Goal: Task Accomplishment & Management: Use online tool/utility

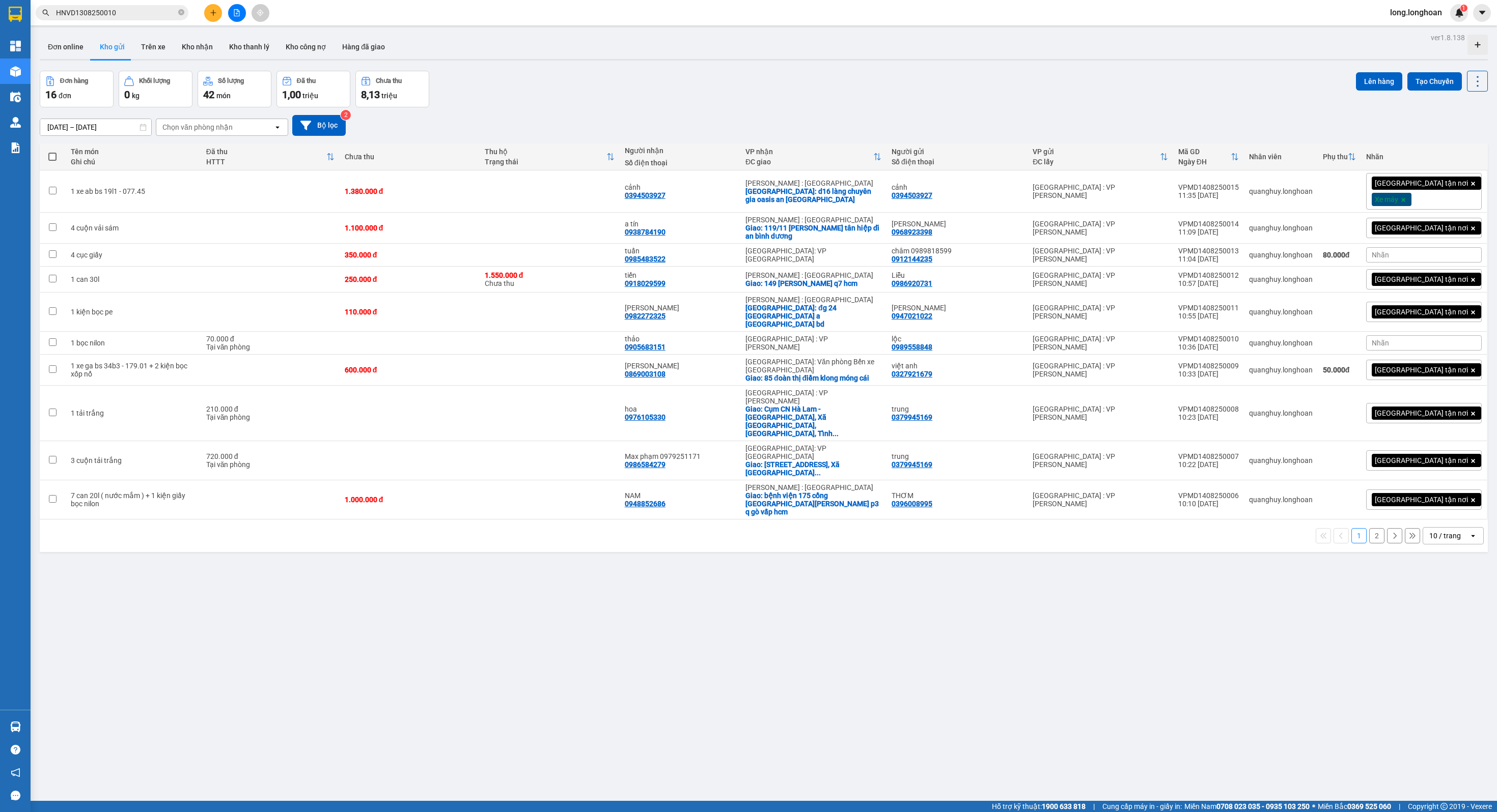
click at [238, 23] on div "Kết quả tìm kiếm ( 1 ) Bộ lọc Mã ĐH Trạng thái Món hàng Thu hộ Tổng cước Chưa c…" at bounding box center [748, 13] width 1497 height 26
click at [238, 11] on icon "file-add" at bounding box center [237, 13] width 6 height 7
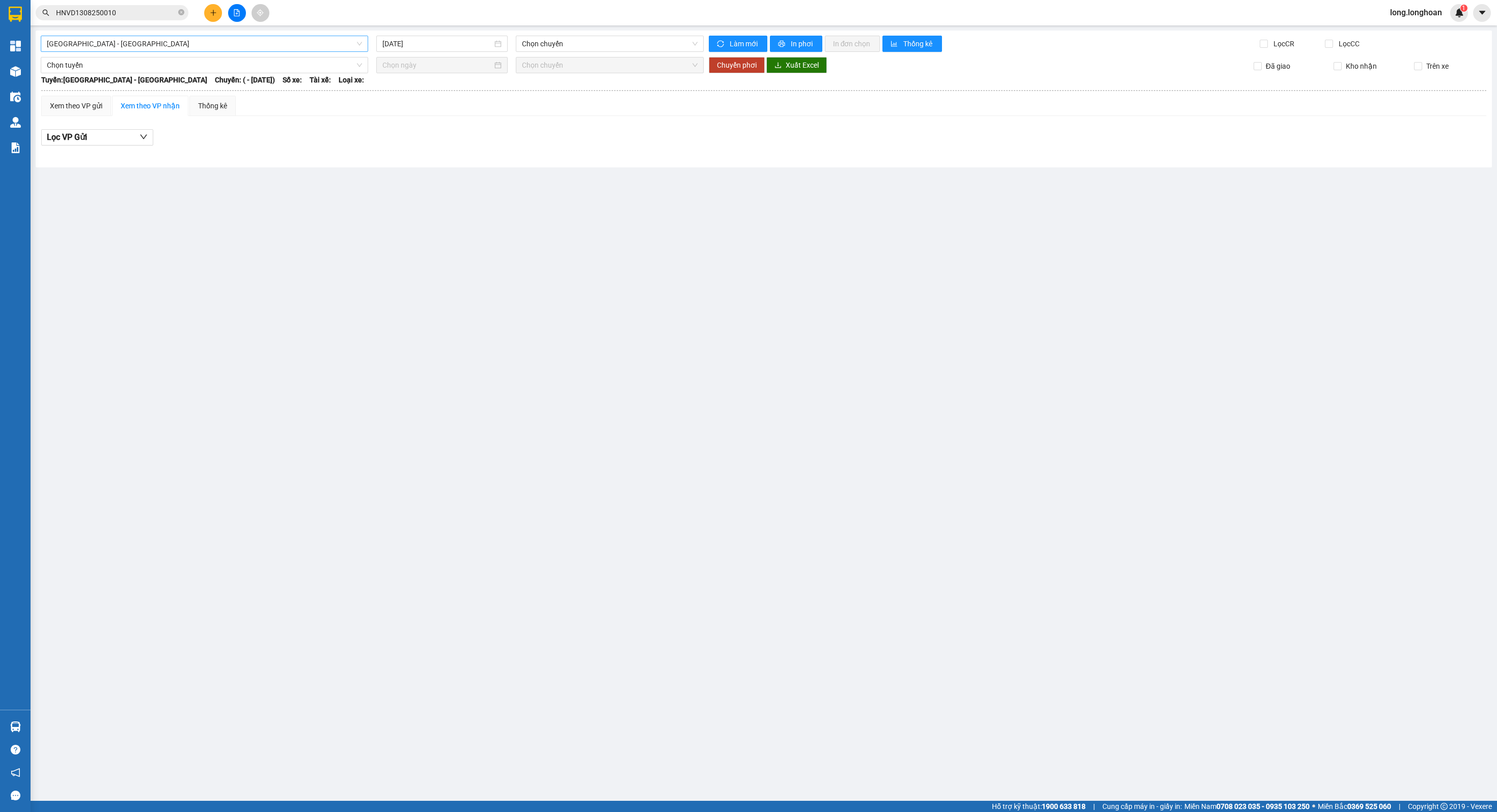
click at [189, 47] on span "[GEOGRAPHIC_DATA] - [GEOGRAPHIC_DATA]" at bounding box center [204, 43] width 315 height 15
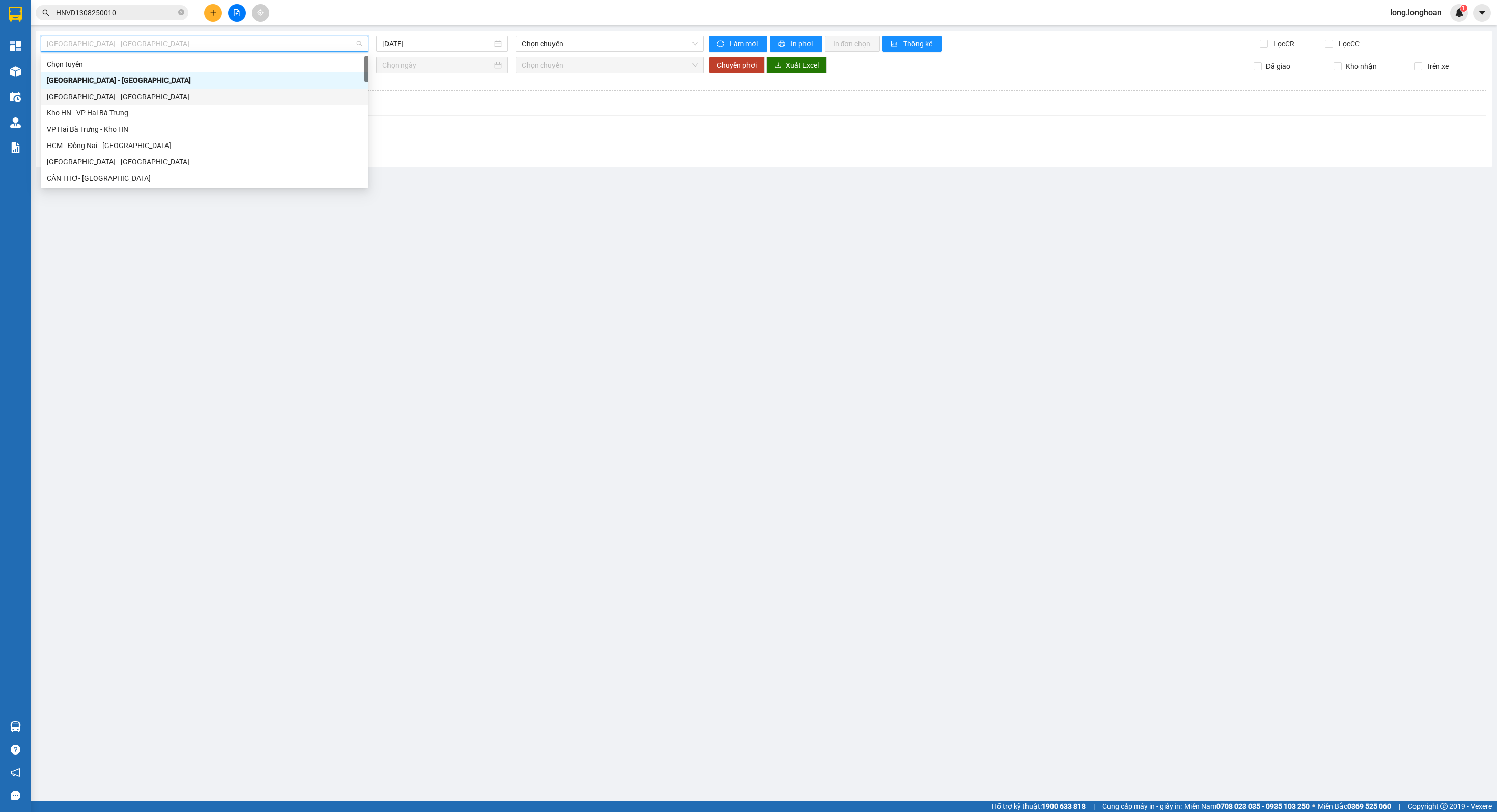
click at [158, 101] on div "[GEOGRAPHIC_DATA] - [GEOGRAPHIC_DATA]" at bounding box center [204, 97] width 315 height 11
type input "[DATE]"
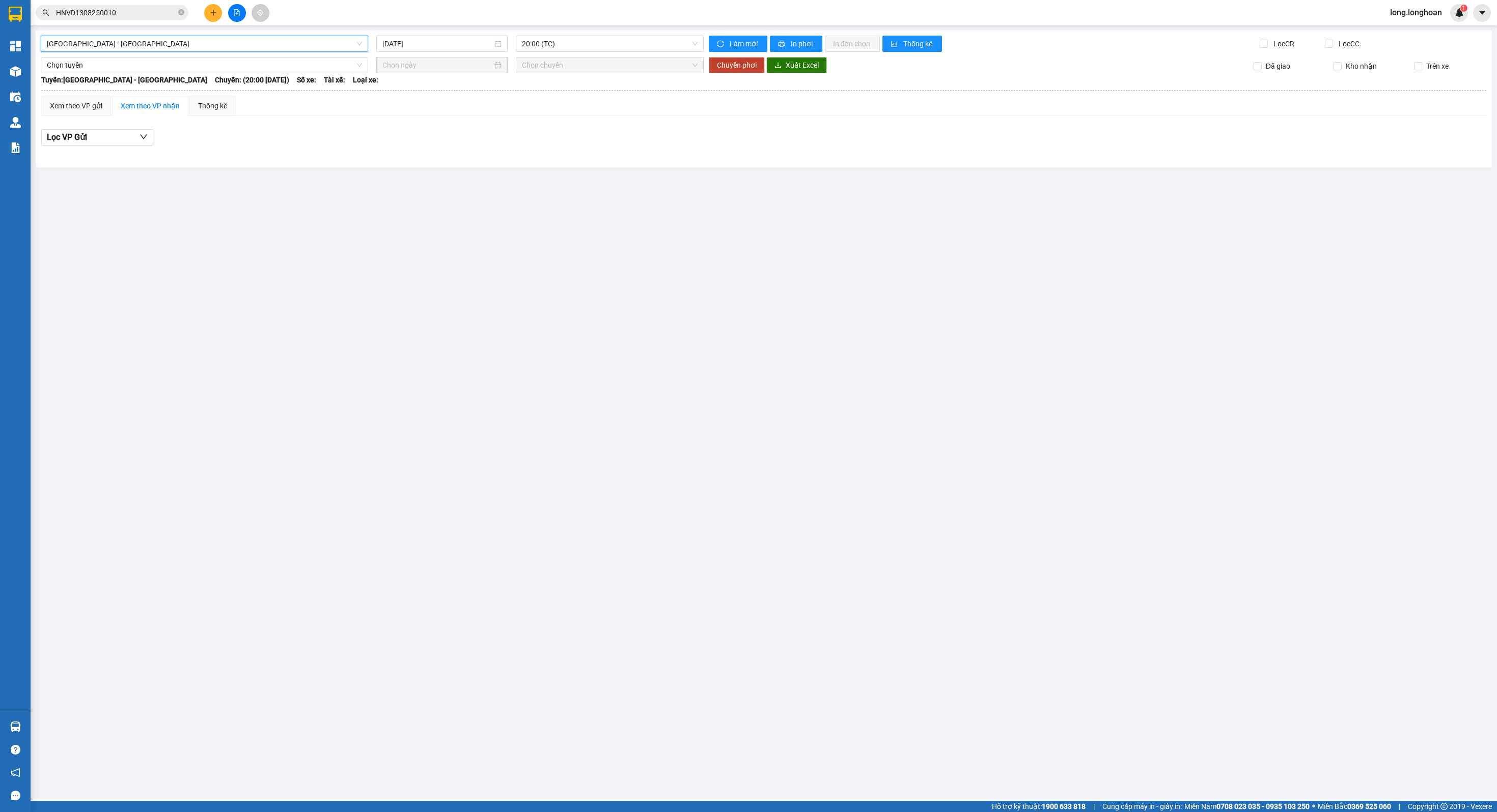
click at [111, 43] on span "[GEOGRAPHIC_DATA] - [GEOGRAPHIC_DATA]" at bounding box center [204, 43] width 315 height 15
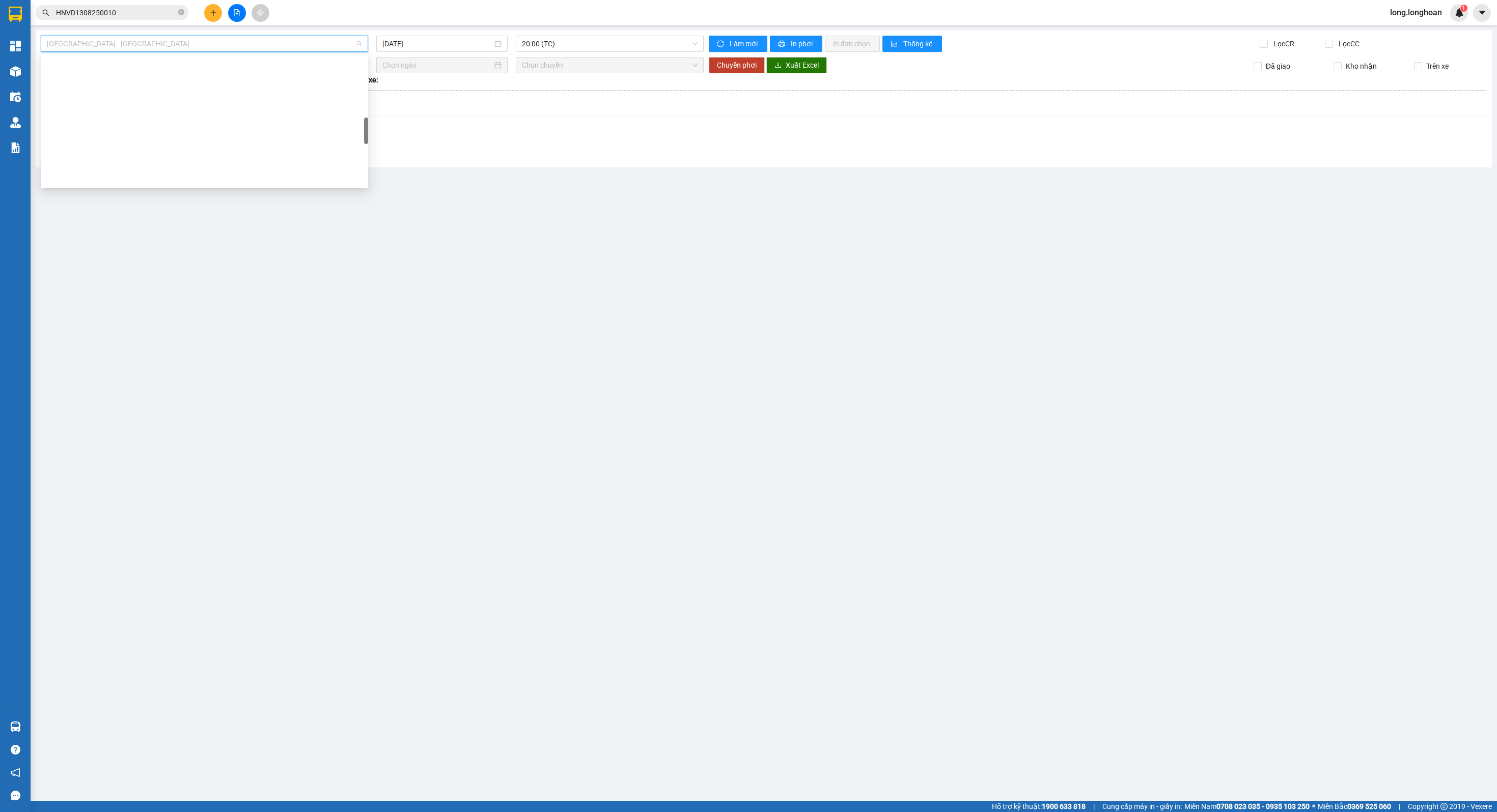
scroll to position [644, 0]
click at [129, 105] on div "Bắc [GEOGRAPHIC_DATA] QL1A" at bounding box center [204, 113] width 328 height 16
type input "[DATE]"
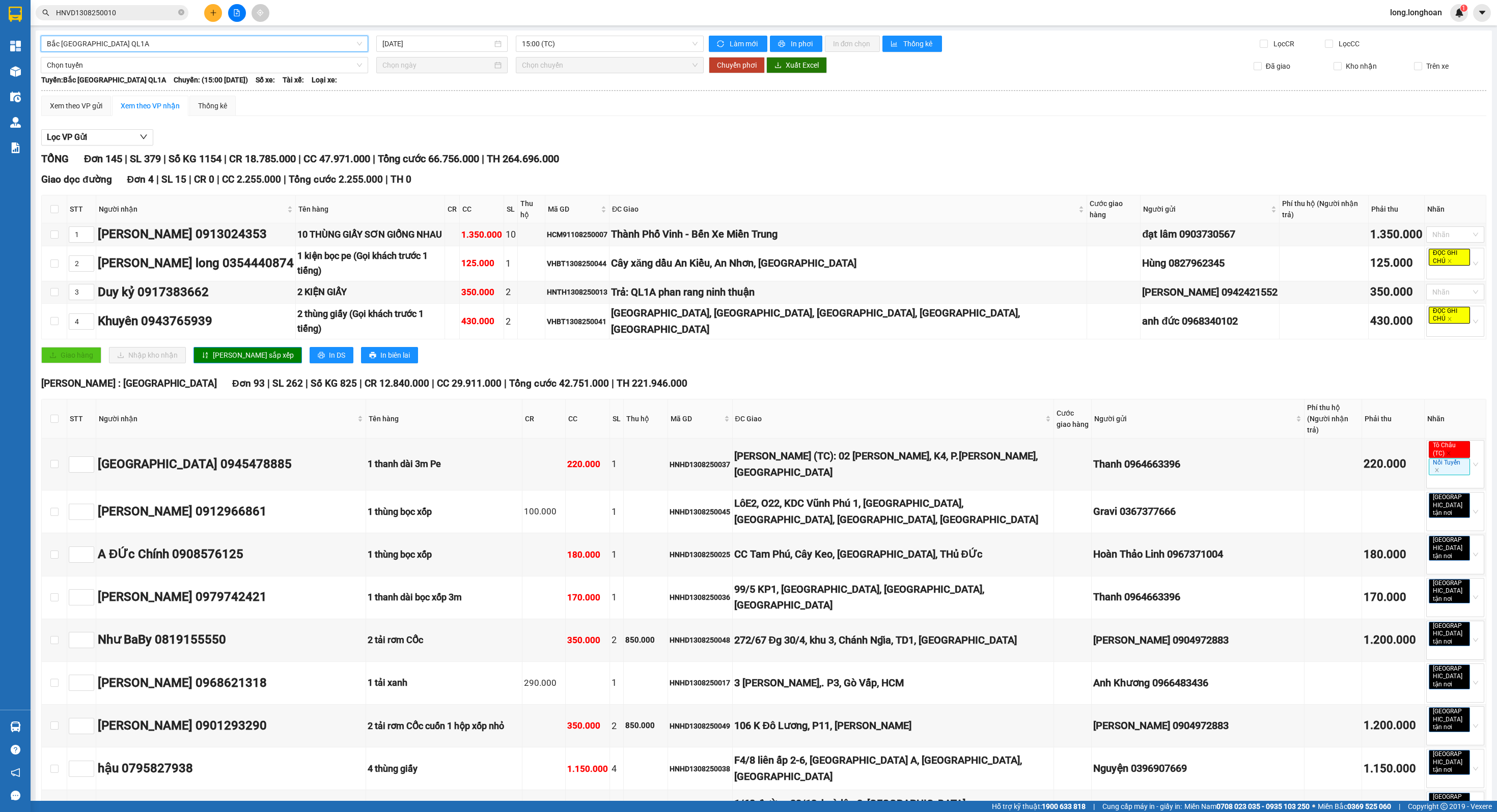
click at [667, 96] on div "Xem theo VP gửi Xem theo VP nhận Thống kê" at bounding box center [764, 106] width 1445 height 20
click at [586, 42] on span "15:00 (TC)" at bounding box center [609, 43] width 175 height 15
click at [565, 99] on div "20:00 (TC)" at bounding box center [561, 97] width 80 height 11
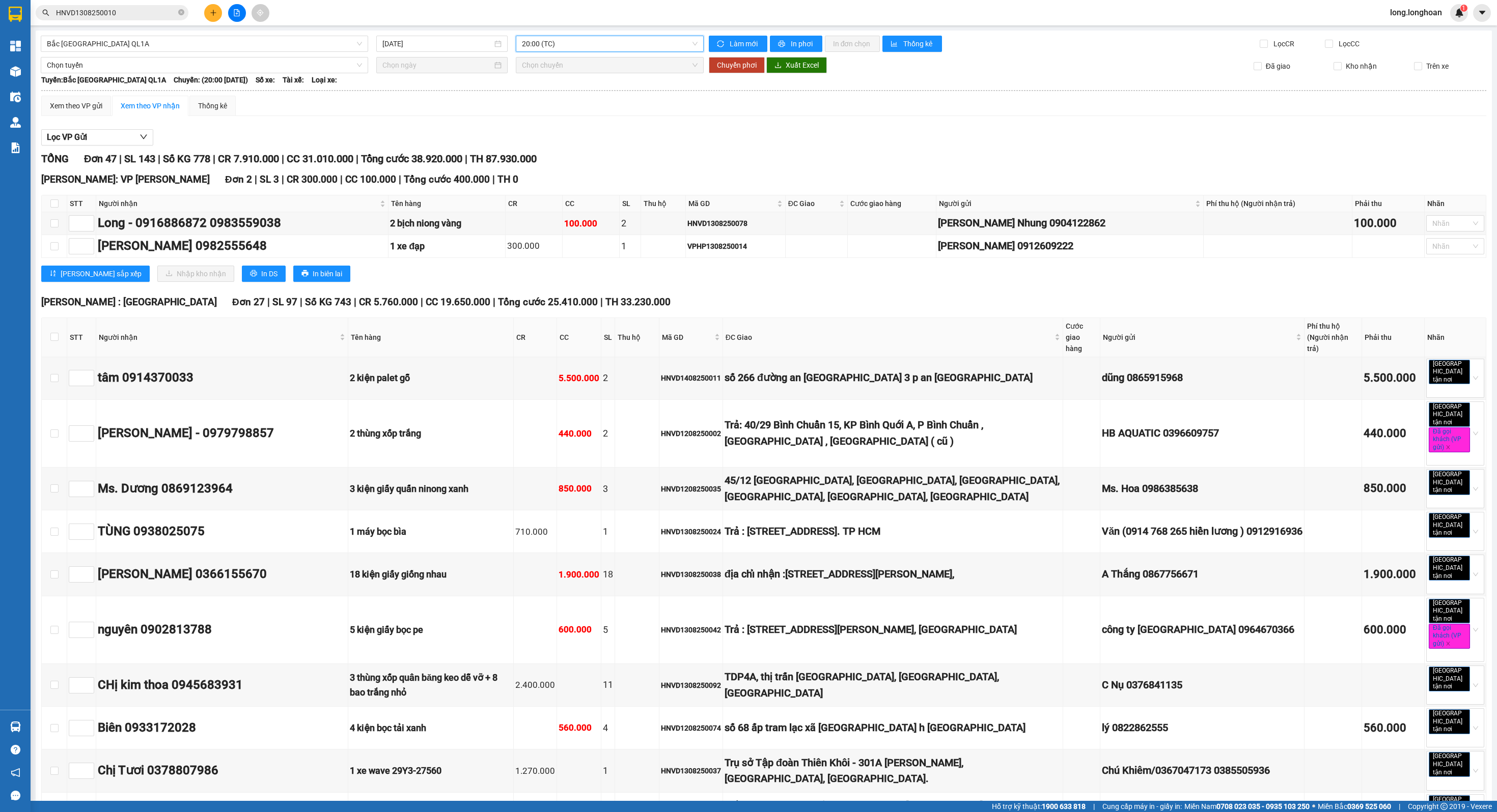
click at [584, 49] on span "20:00 (TC)" at bounding box center [609, 43] width 175 height 15
click at [571, 106] on div "23:00 (TC)" at bounding box center [561, 113] width 92 height 16
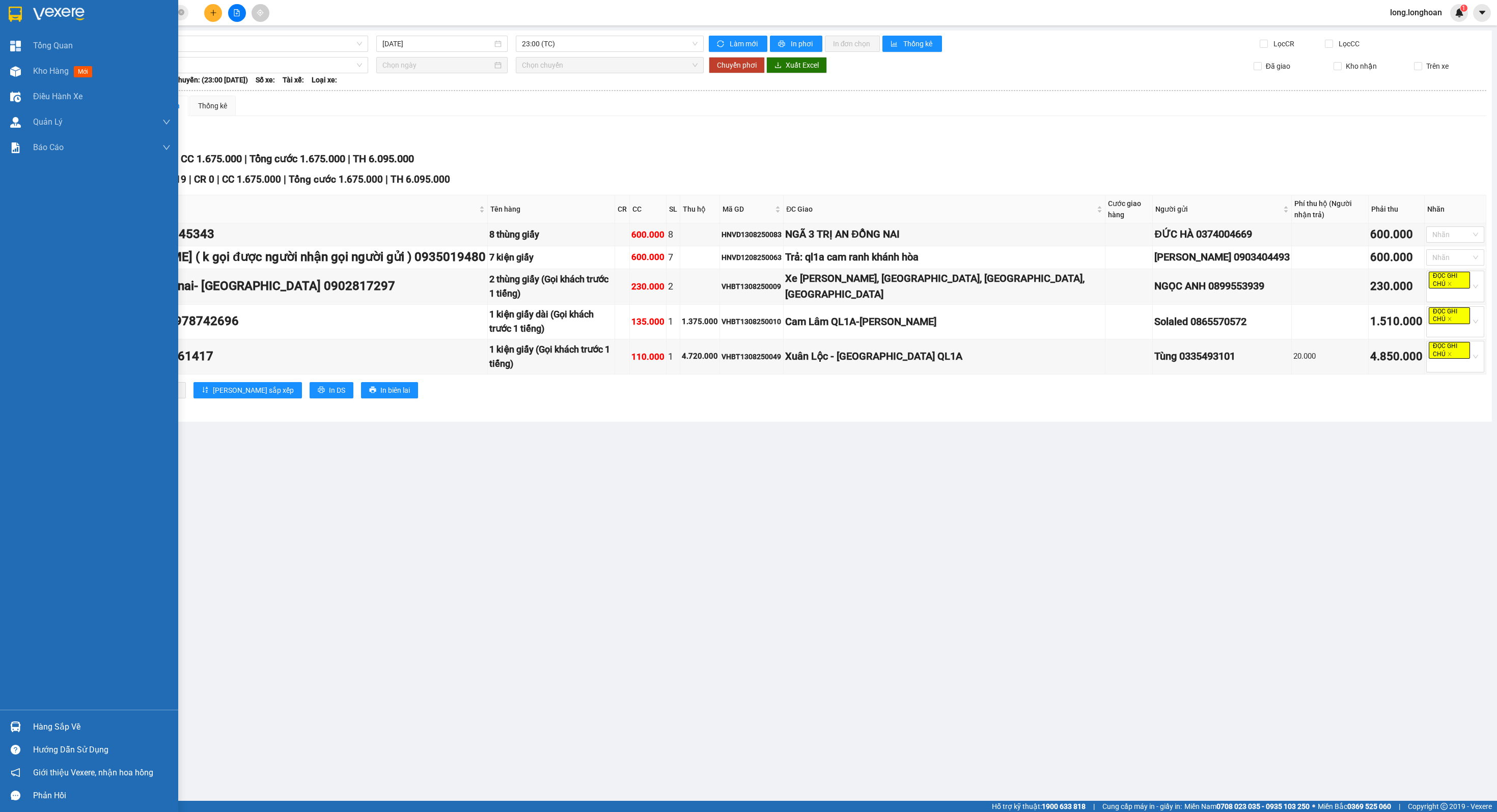
click at [11, 11] on img at bounding box center [15, 14] width 13 height 15
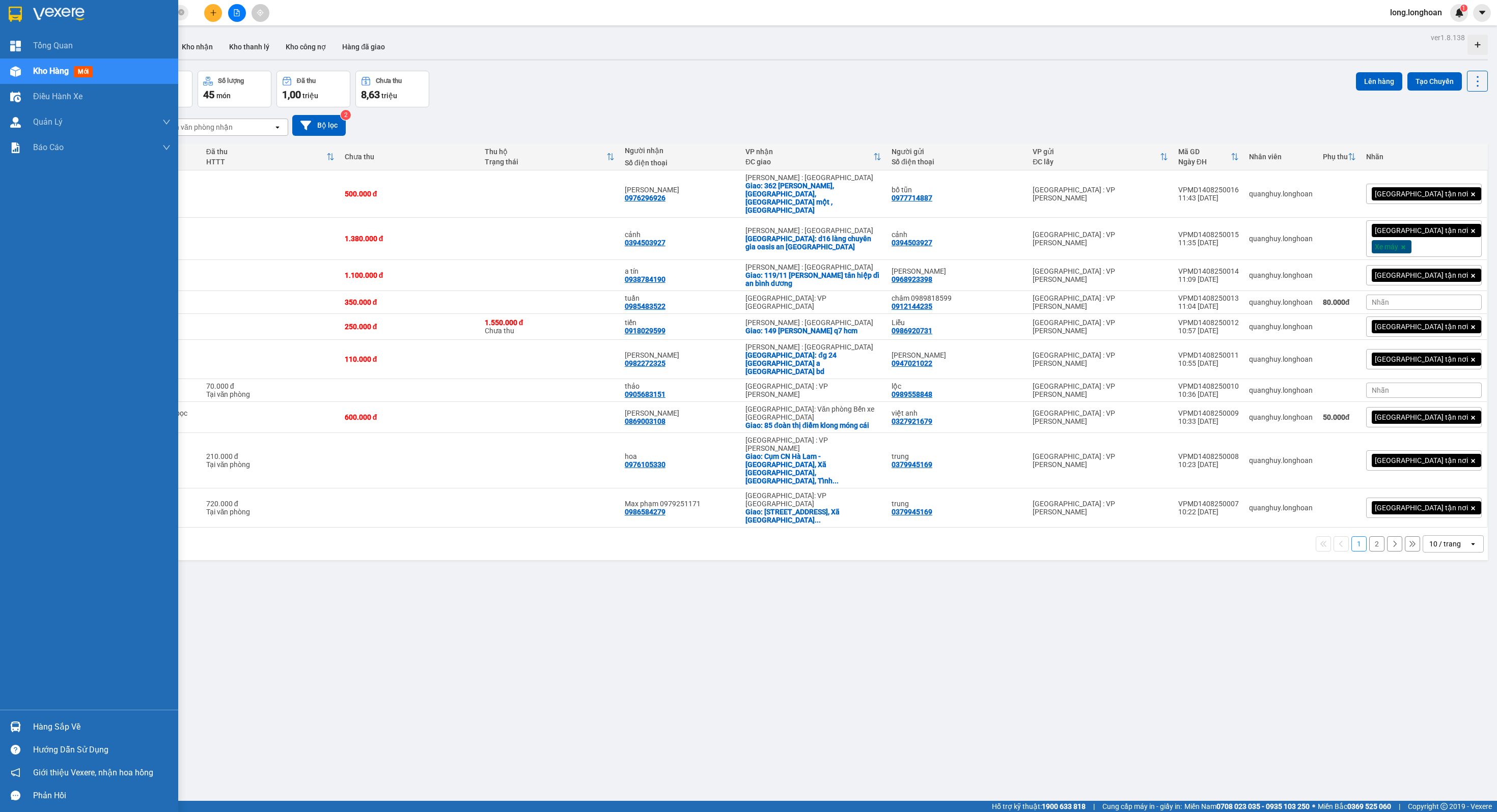
click at [17, 11] on img at bounding box center [15, 14] width 13 height 15
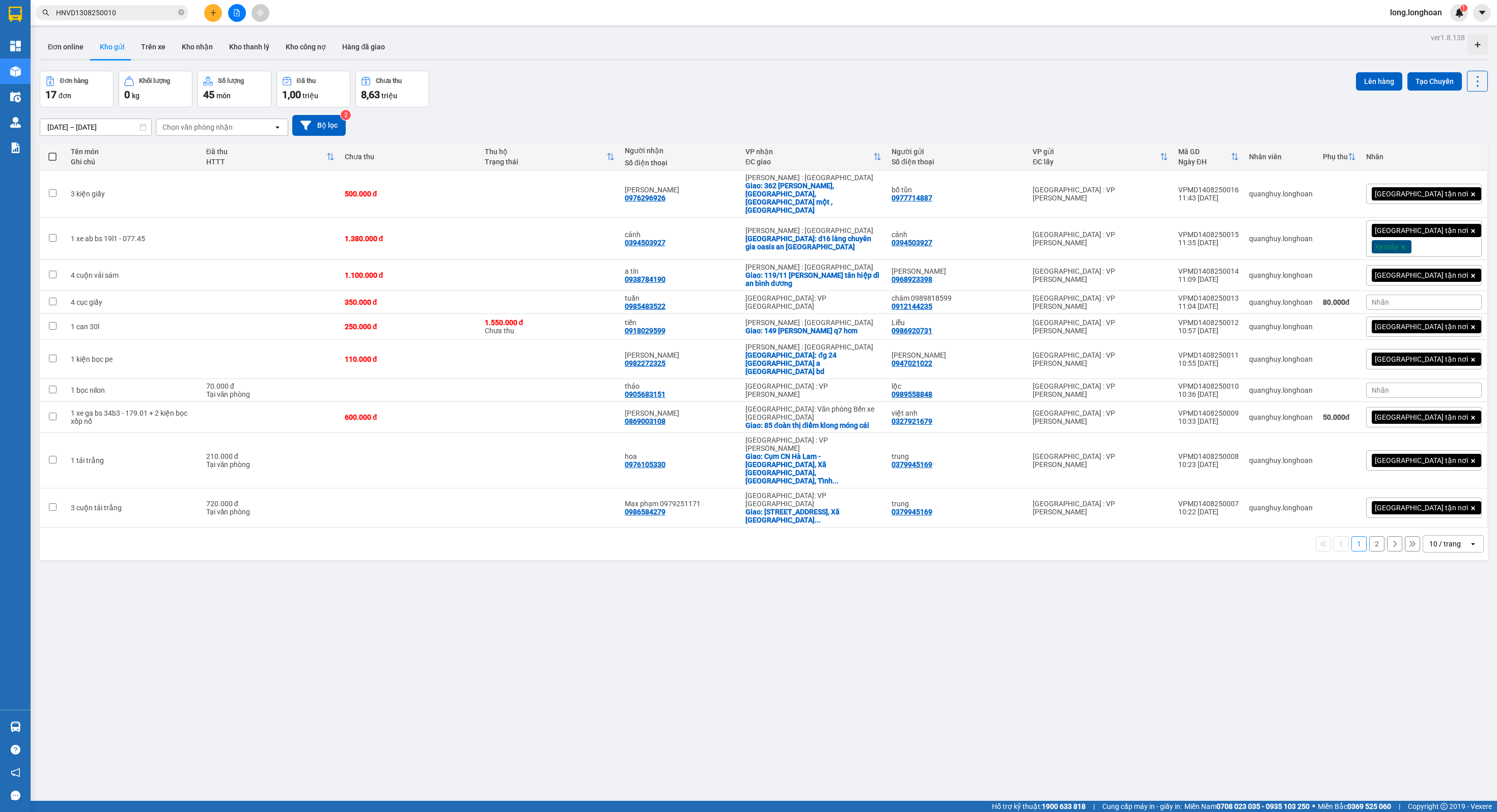
click at [584, 118] on div "[DATE] – [DATE] Press the down arrow key to interact with the calendar and sele…" at bounding box center [764, 125] width 1448 height 21
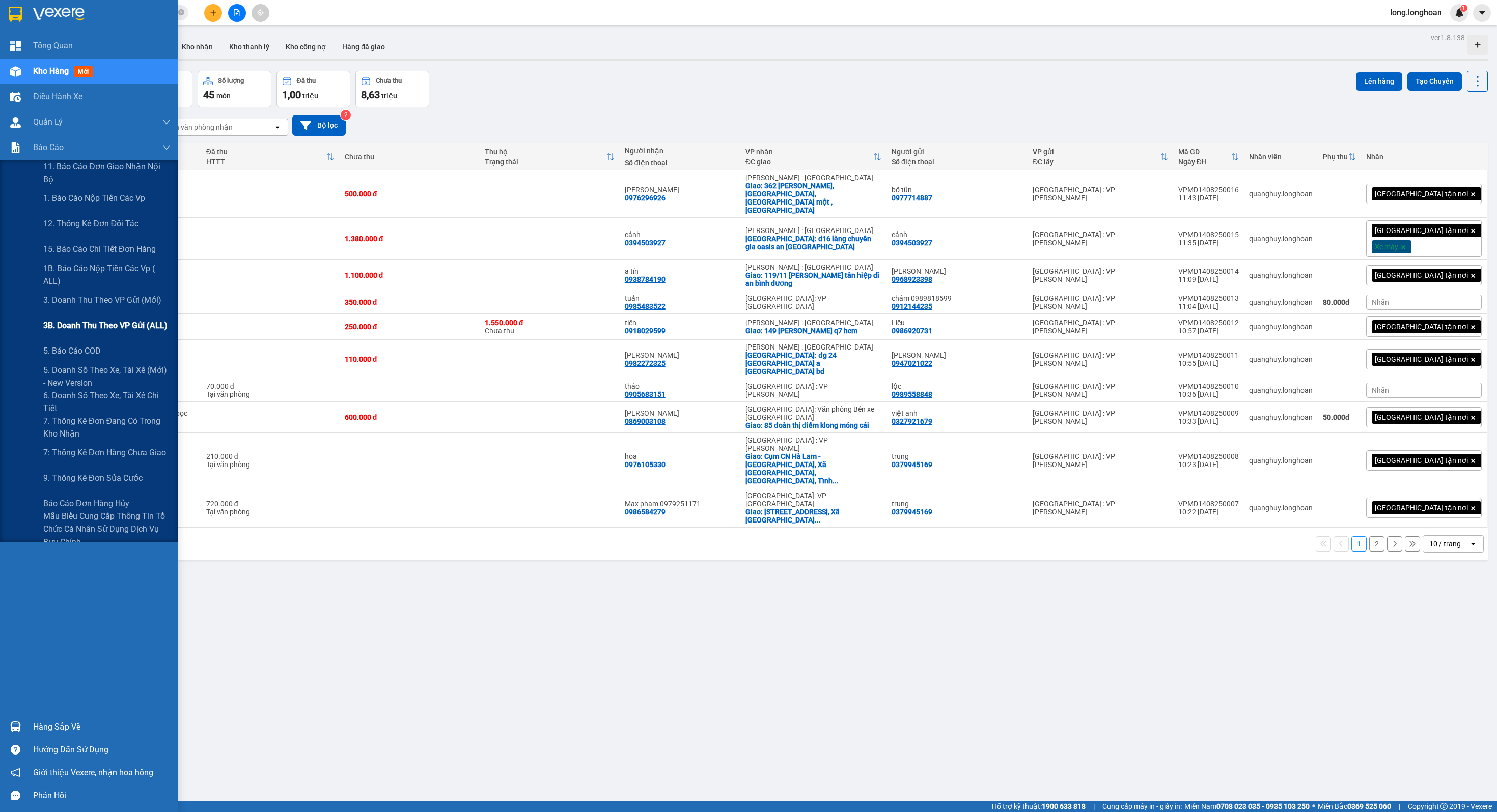
click at [61, 320] on span "3B. Doanh Thu theo VP Gửi (ALL)" at bounding box center [105, 325] width 124 height 13
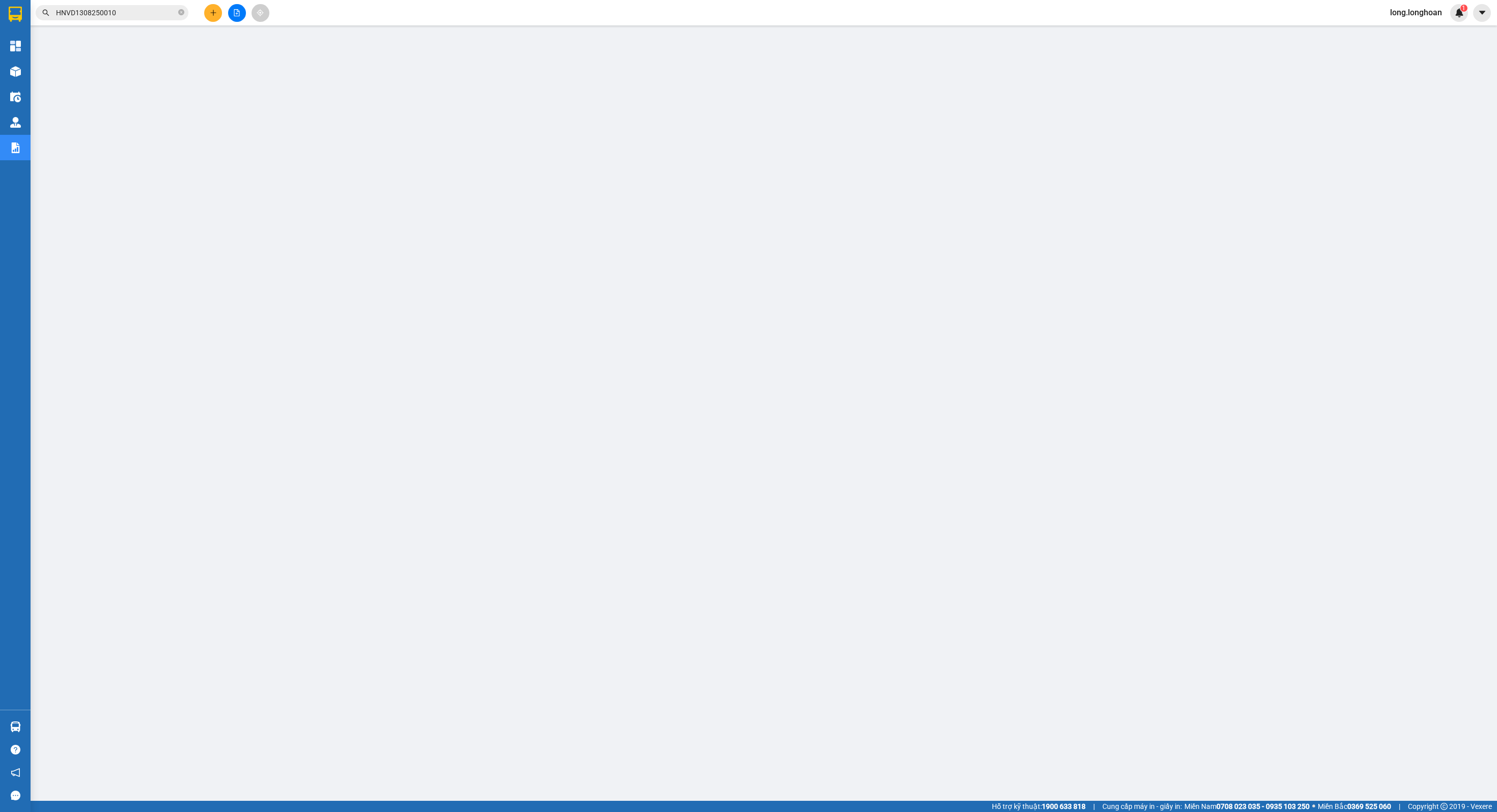
click at [1101, 496] on main at bounding box center [748, 401] width 1497 height 801
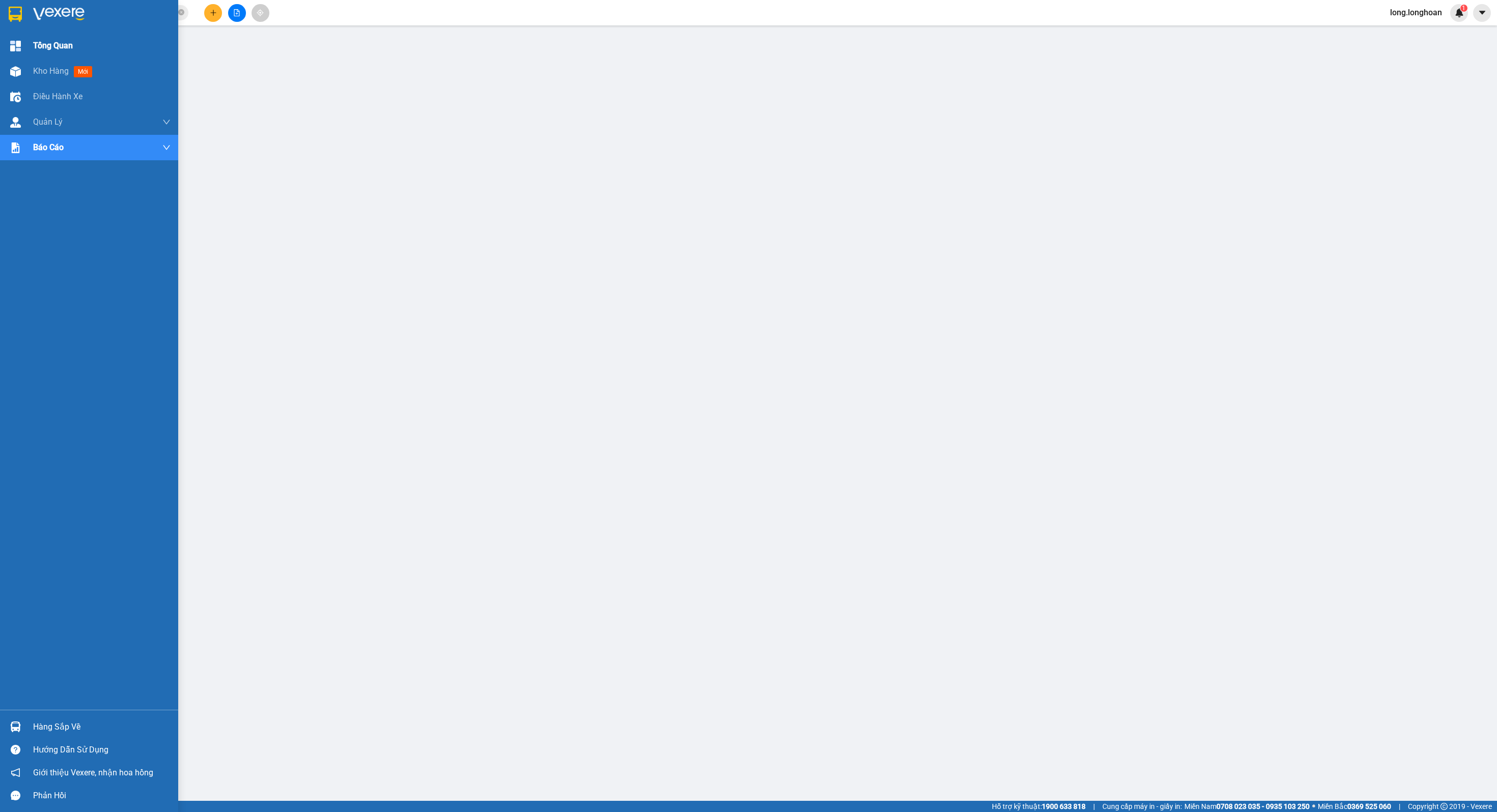
click at [28, 41] on div "Tổng Quan" at bounding box center [89, 46] width 179 height 26
click at [27, 41] on div "Tổng Quan" at bounding box center [89, 46] width 179 height 26
click at [27, 6] on div at bounding box center [89, 16] width 179 height 33
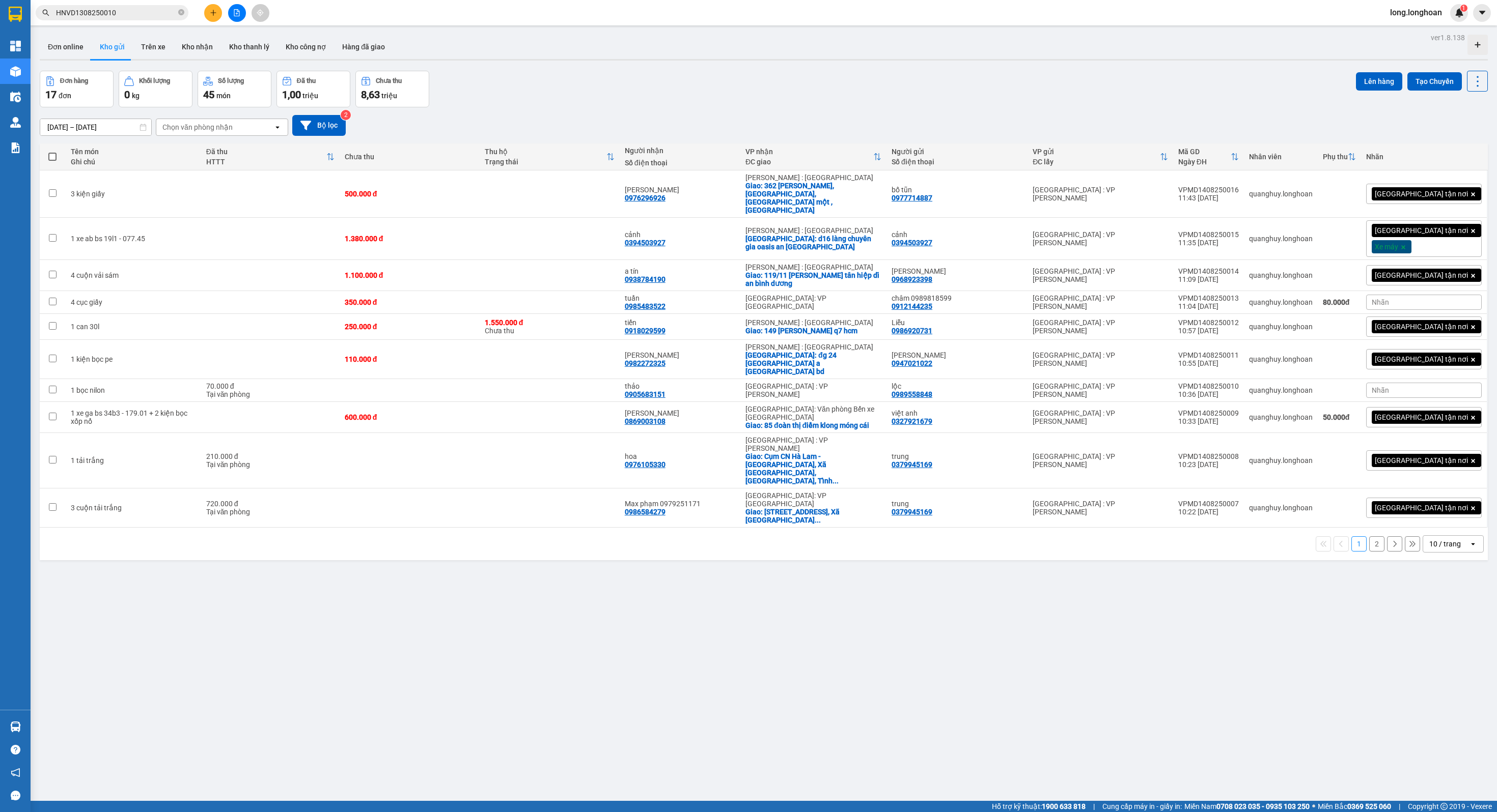
click at [231, 3] on div "Kết quả tìm kiếm ( 1 ) Bộ lọc Mã ĐH Trạng thái Món hàng Thu hộ Tổng cước Chưa c…" at bounding box center [748, 13] width 1497 height 26
click at [234, 20] on button at bounding box center [237, 13] width 18 height 18
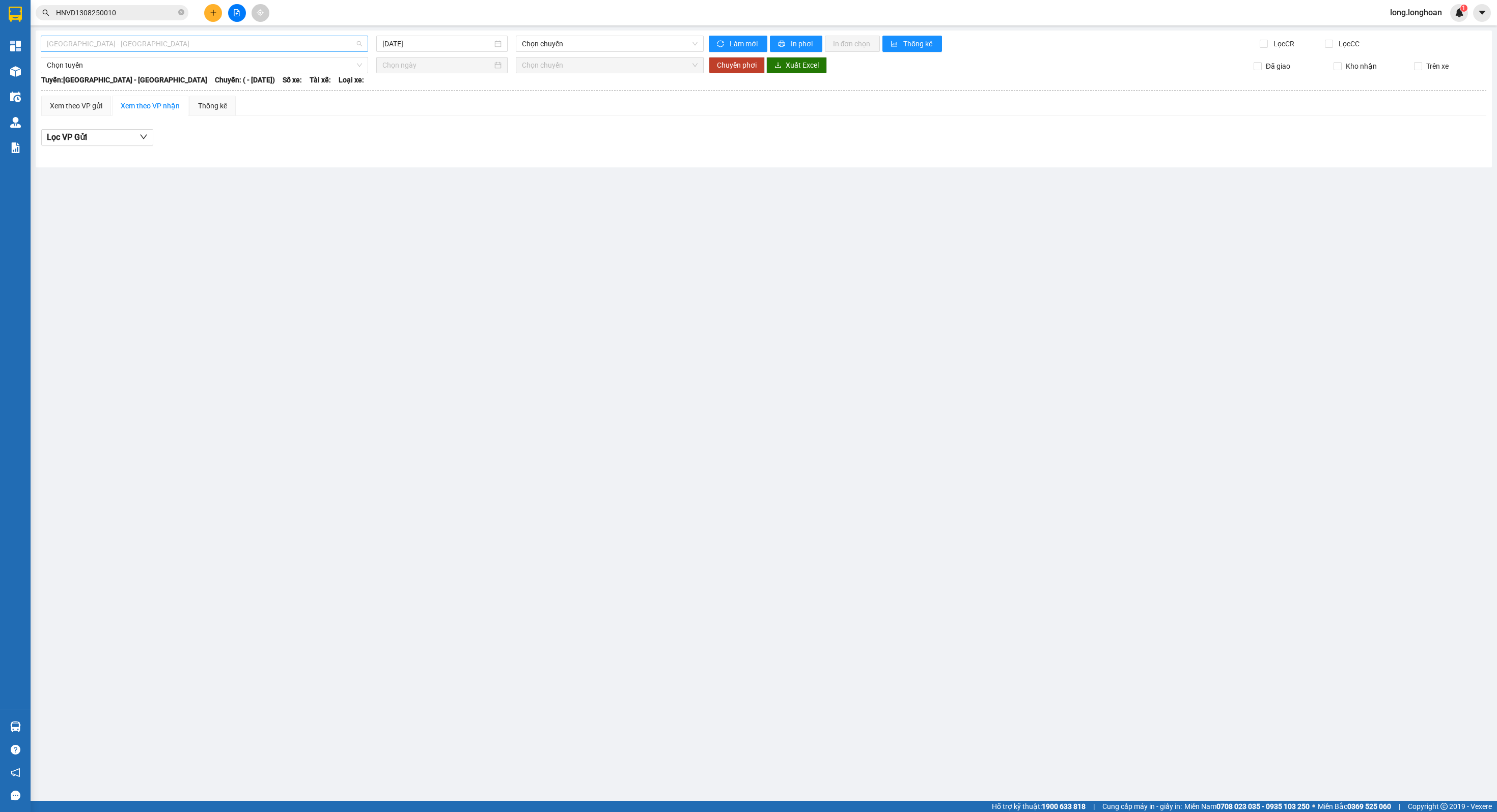
click at [199, 45] on span "[GEOGRAPHIC_DATA] - [GEOGRAPHIC_DATA]" at bounding box center [204, 43] width 315 height 15
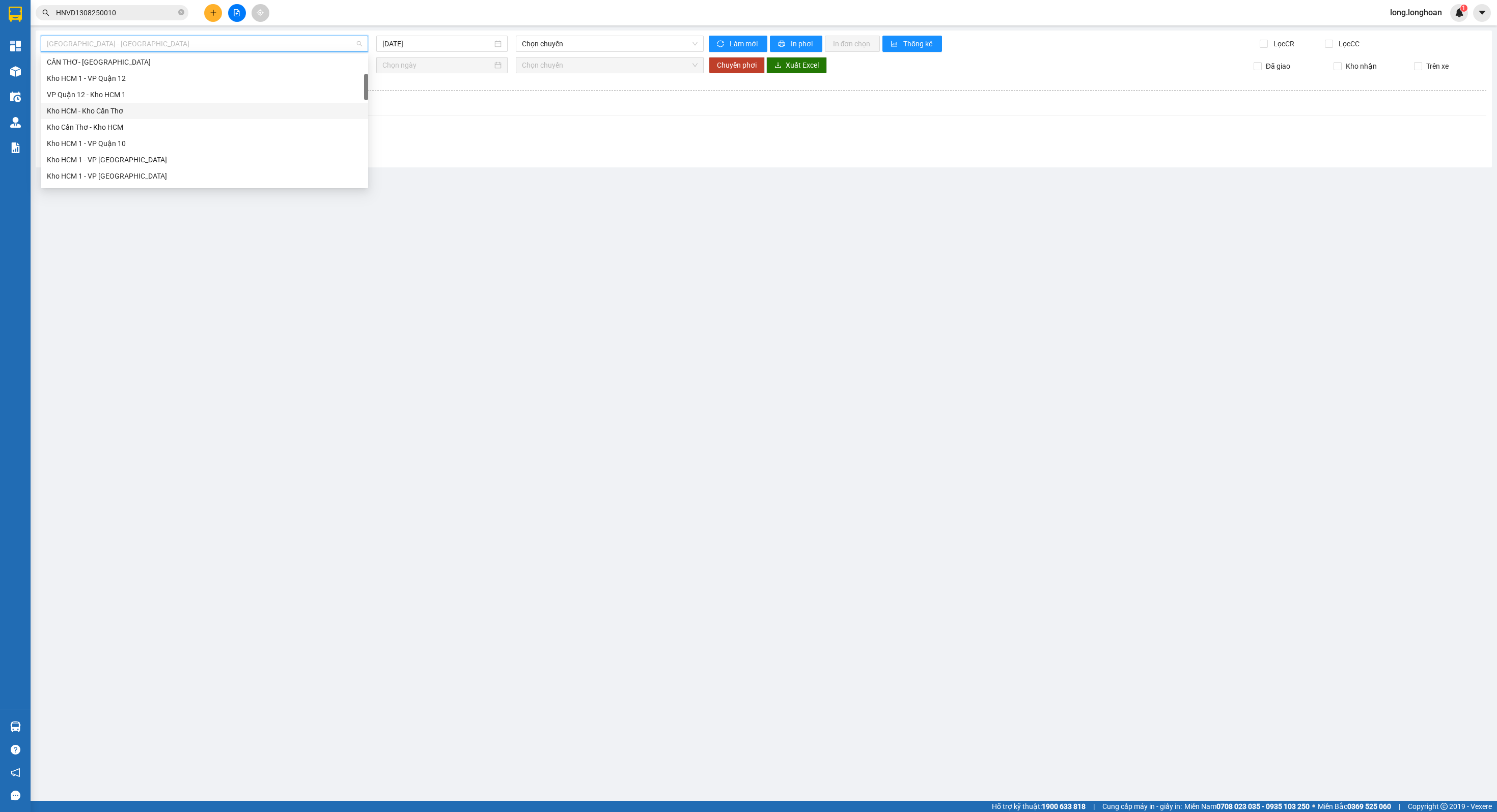
click at [78, 117] on div "Kho HCM - Kho Cần Thơ" at bounding box center [204, 110] width 328 height 16
click at [431, 34] on div "Kho HCM - Kho Cần Thơ Kho HCM - Kho Cần Thơ [DATE] Chọn chuyến Làm mới In phơi …" at bounding box center [764, 99] width 1456 height 137
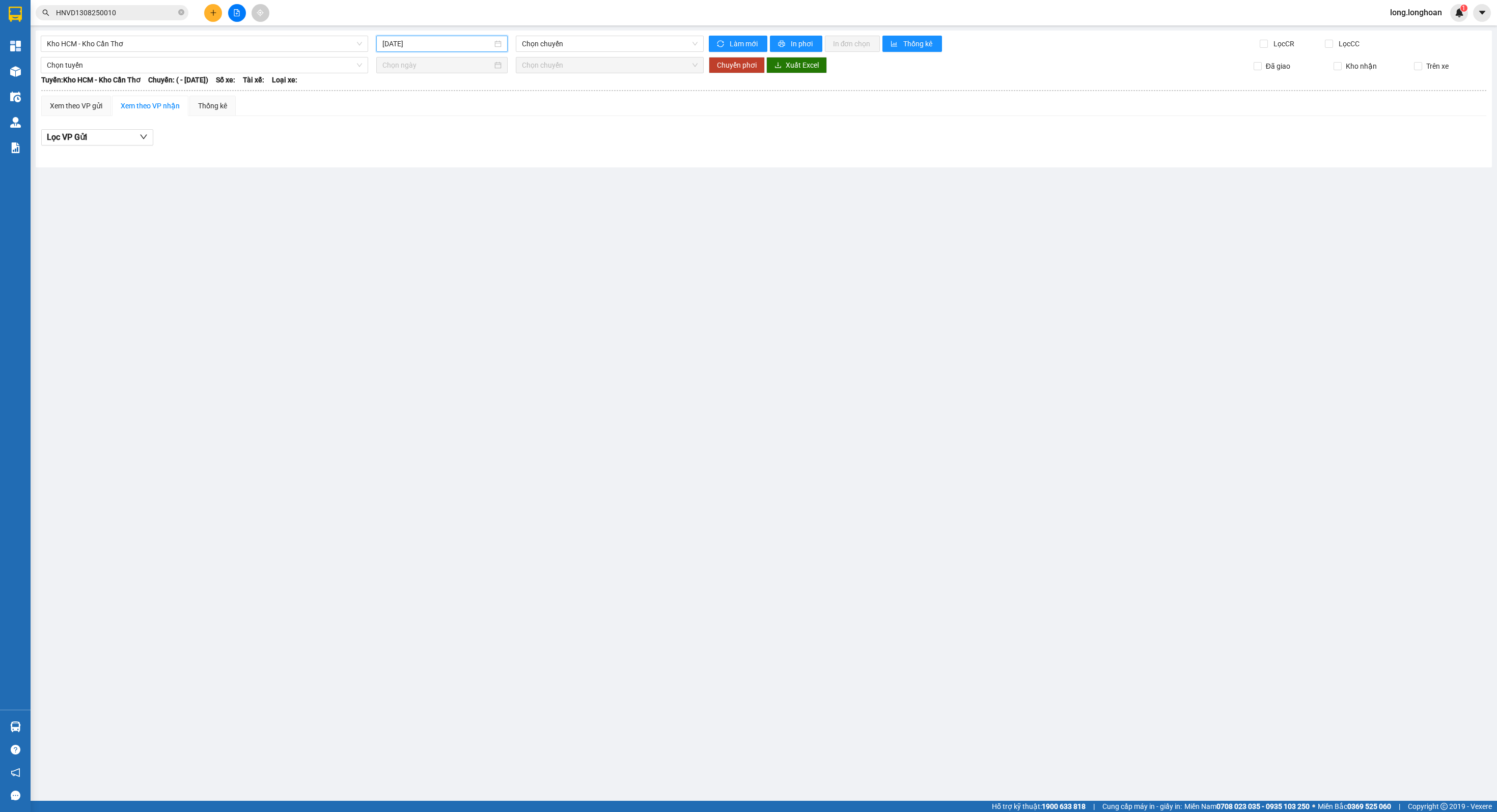
click at [409, 43] on input "[DATE]" at bounding box center [437, 44] width 110 height 11
click at [442, 129] on div "13" at bounding box center [446, 133] width 12 height 12
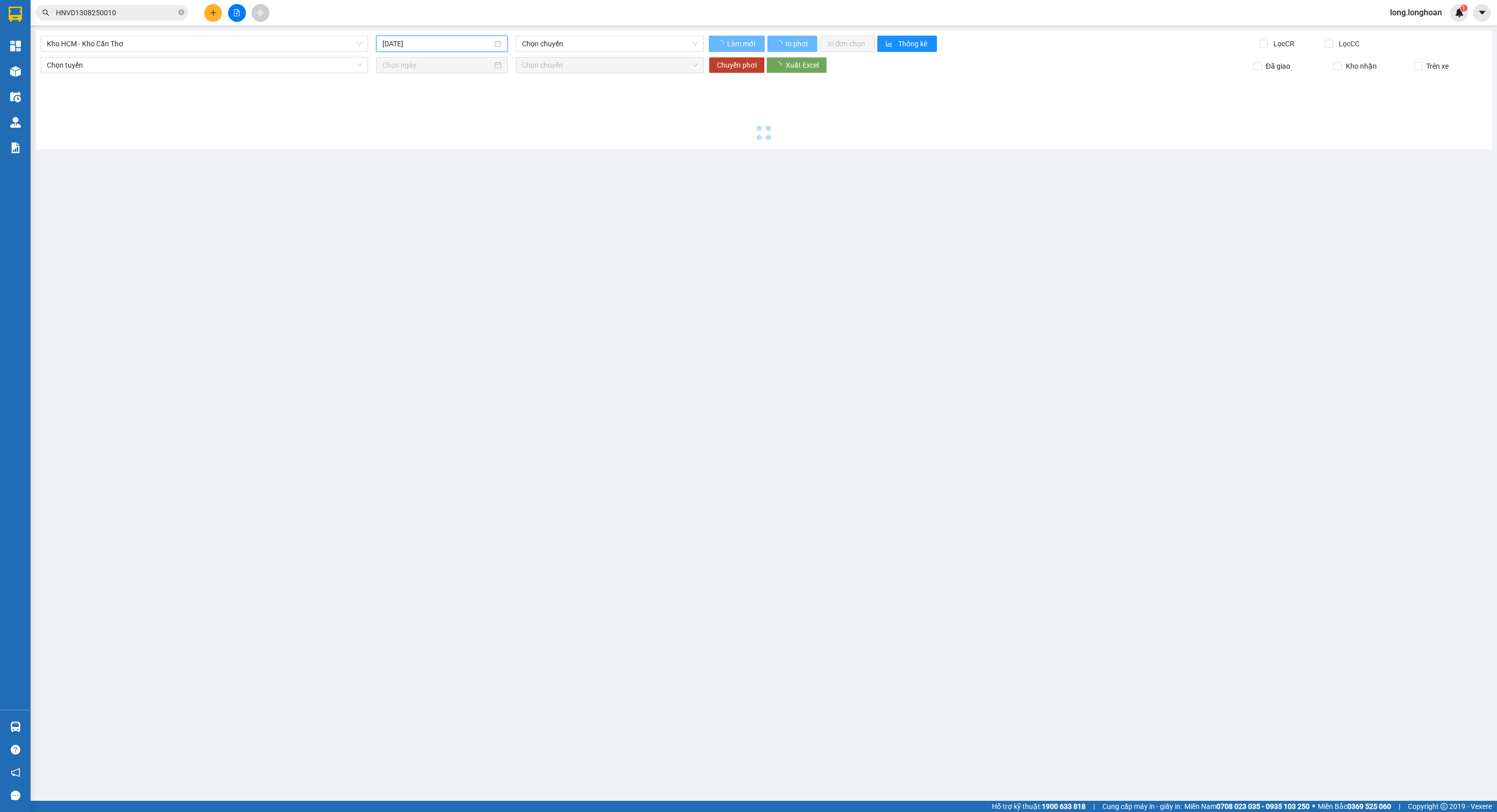
type input "[DATE]"
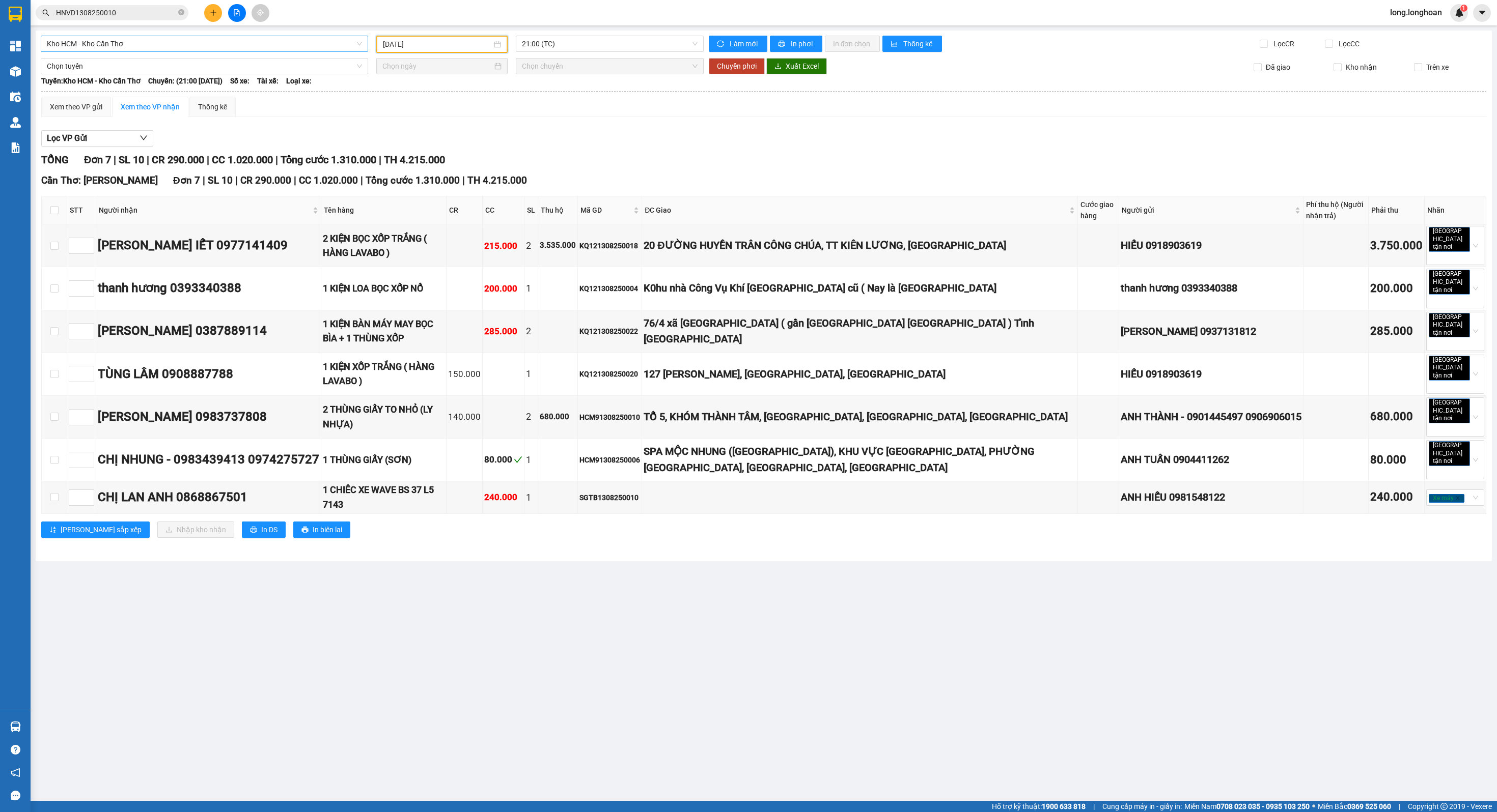
click at [305, 48] on span "Kho HCM - Kho Cần Thơ" at bounding box center [204, 43] width 315 height 15
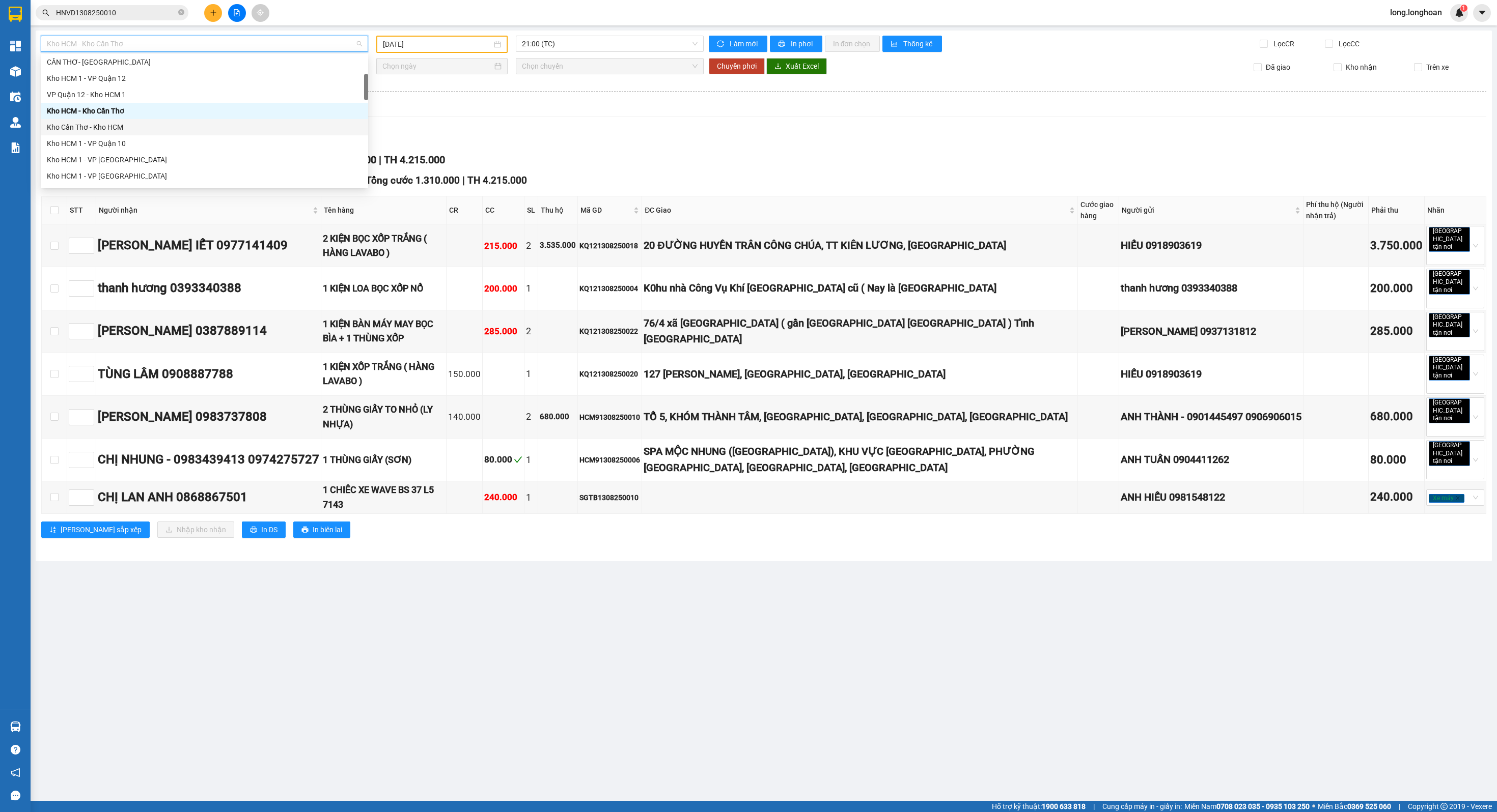
click at [171, 132] on div "Kho Cần Thơ - Kho HCM" at bounding box center [204, 128] width 315 height 11
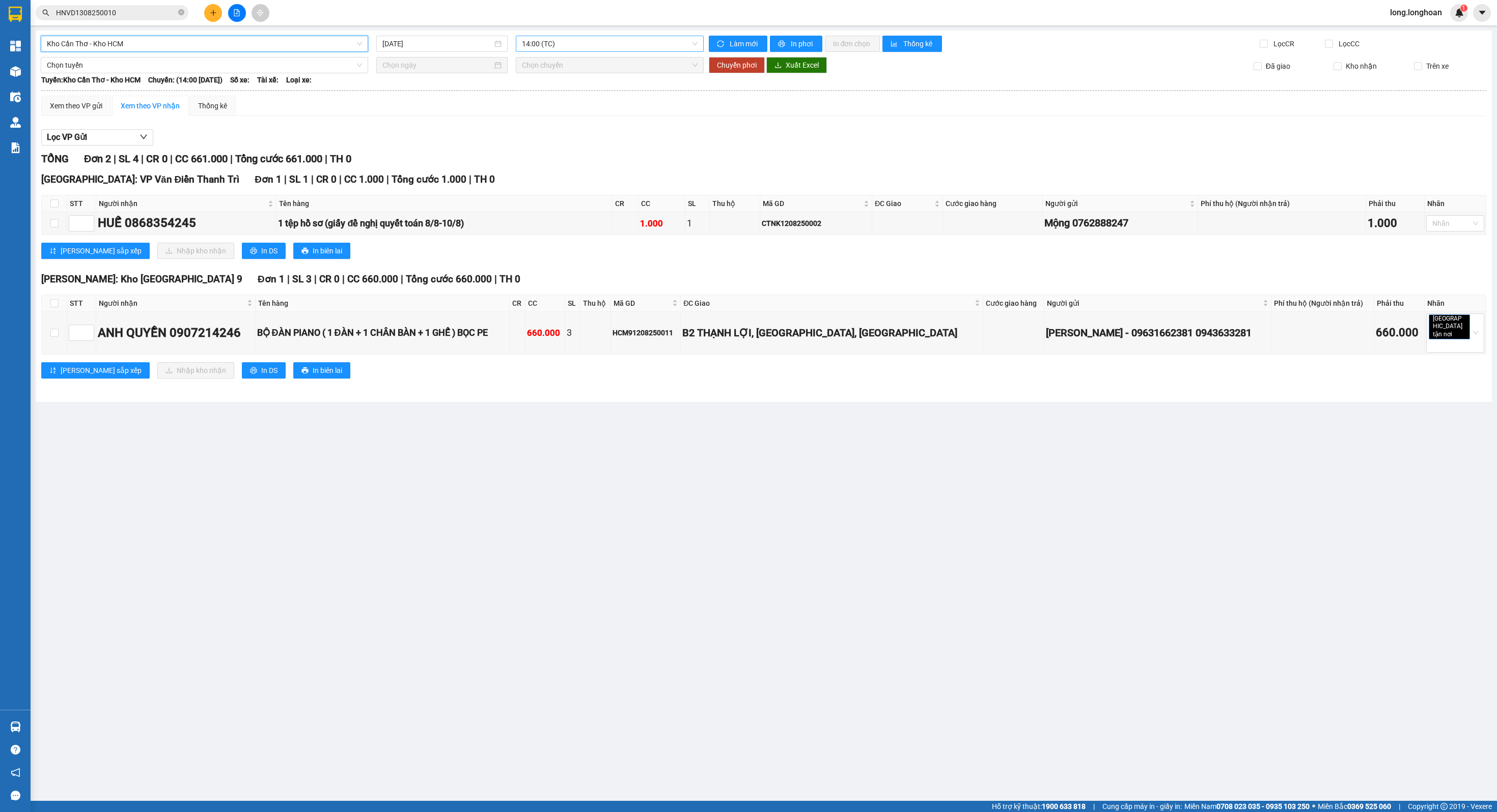
click at [612, 42] on span "14:00 (TC)" at bounding box center [609, 43] width 175 height 15
click at [477, 47] on input "[DATE]" at bounding box center [437, 44] width 110 height 11
click at [446, 133] on div "13" at bounding box center [446, 133] width 12 height 12
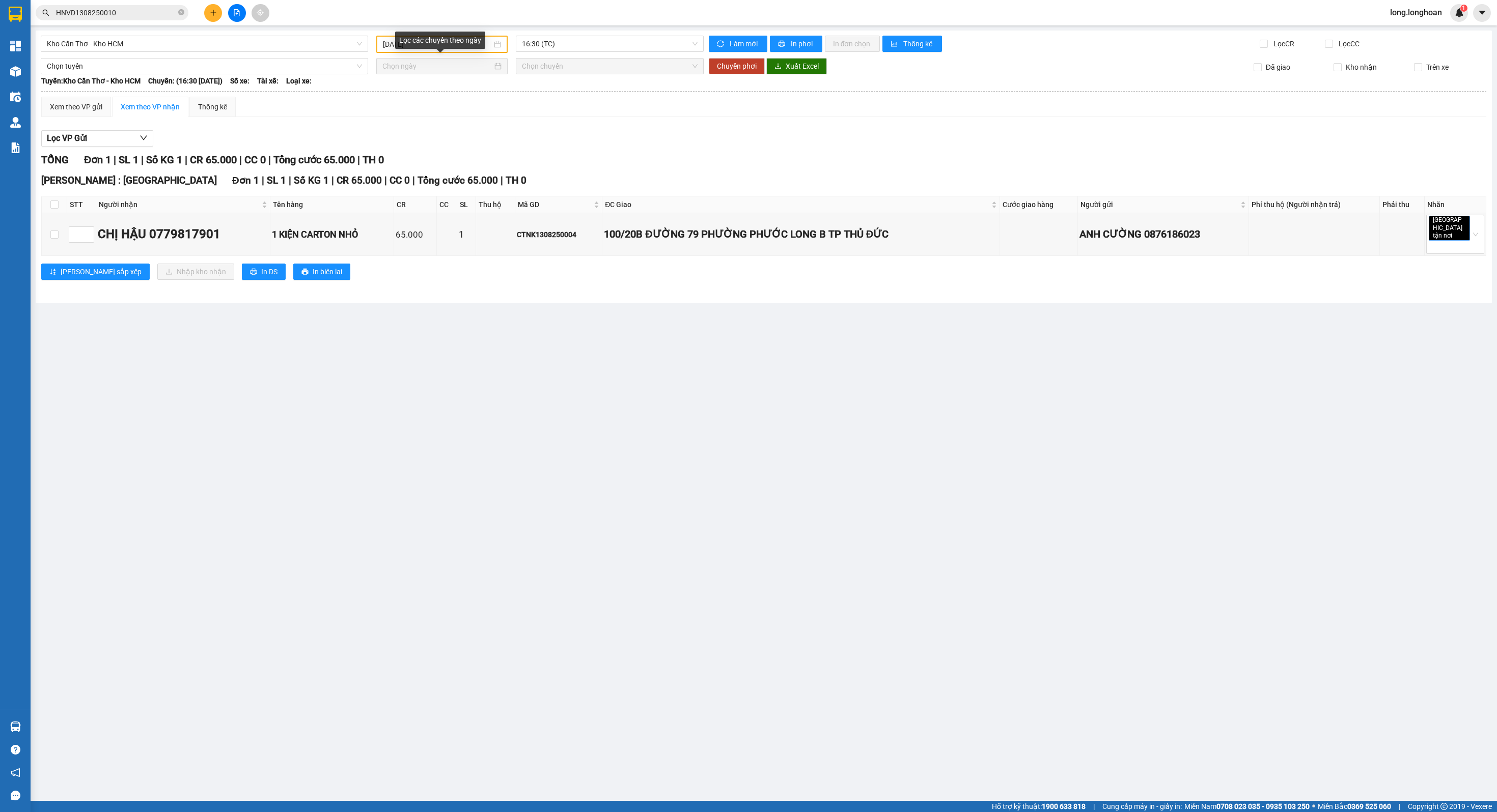
click at [455, 47] on div "Lọc các chuyến theo ngày" at bounding box center [440, 40] width 90 height 17
click at [417, 42] on div "Lọc các chuyến theo ngày" at bounding box center [440, 40] width 90 height 17
click at [391, 44] on input "[DATE]" at bounding box center [437, 44] width 110 height 11
click at [431, 134] on div "12" at bounding box center [428, 134] width 12 height 12
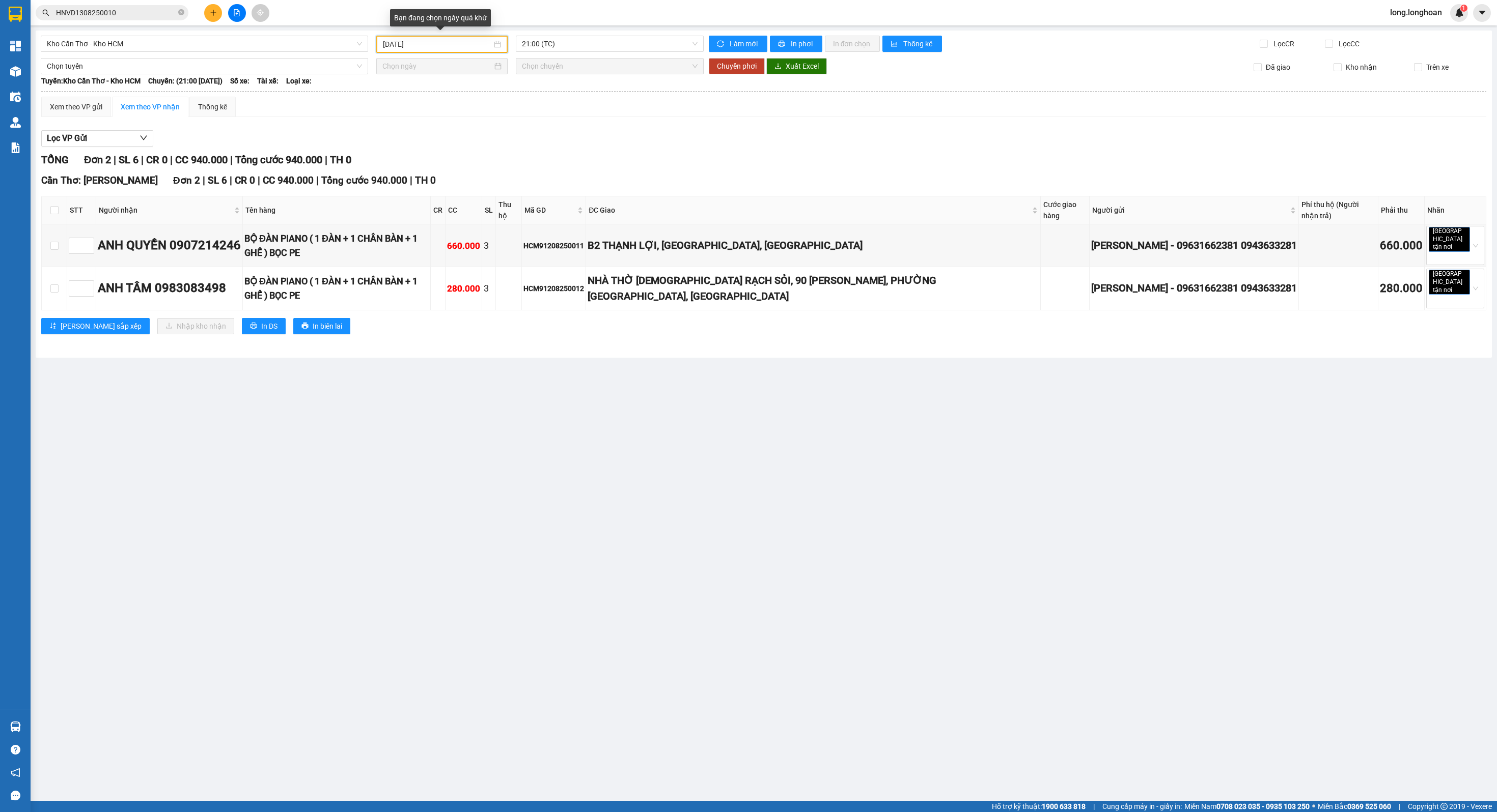
click at [437, 42] on input "[DATE]" at bounding box center [437, 44] width 110 height 11
click at [412, 134] on div "11" at bounding box center [409, 134] width 12 height 12
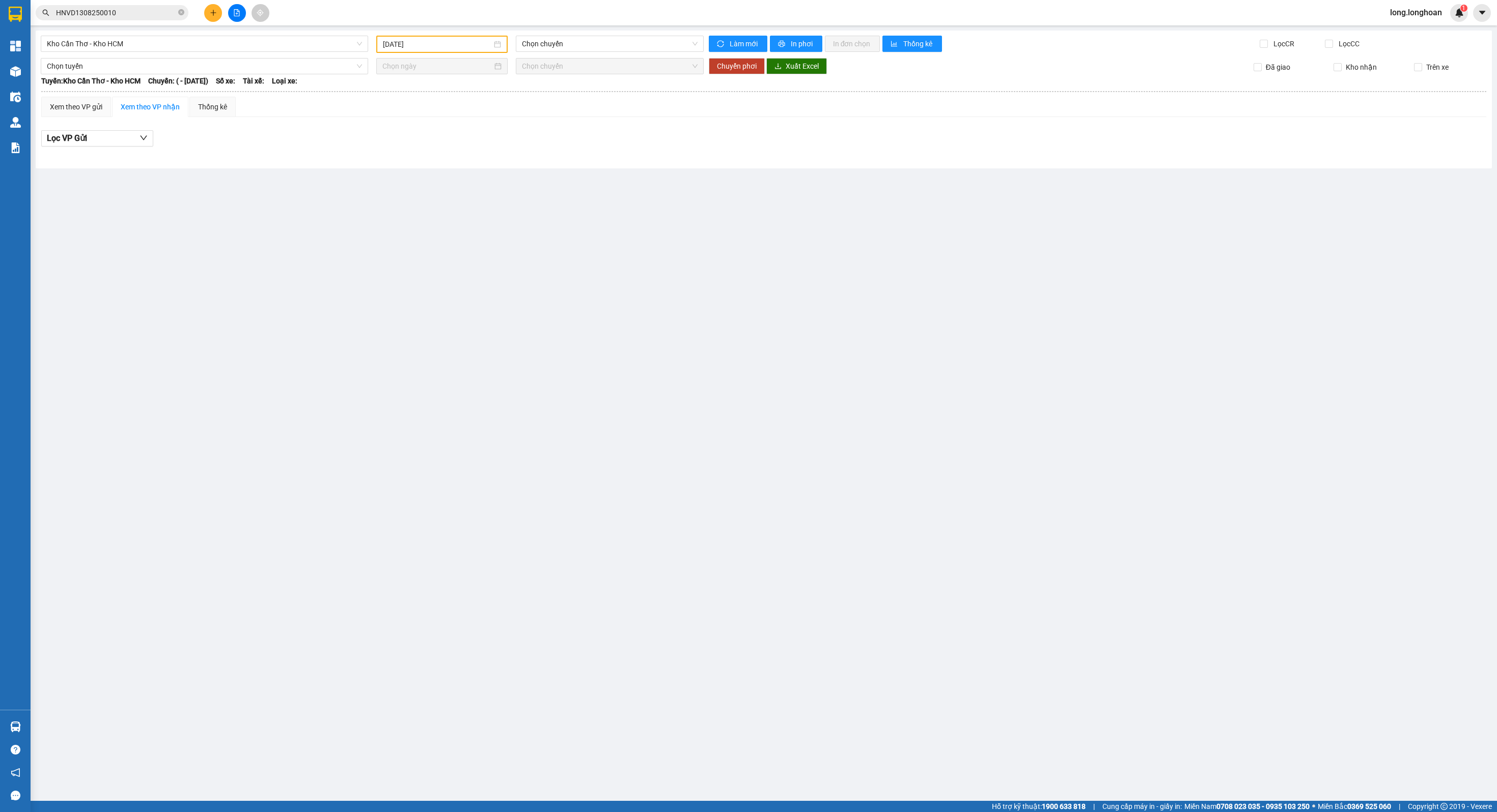
click at [452, 36] on div "[DATE]" at bounding box center [442, 44] width 132 height 17
click at [427, 135] on div "12" at bounding box center [428, 134] width 12 height 12
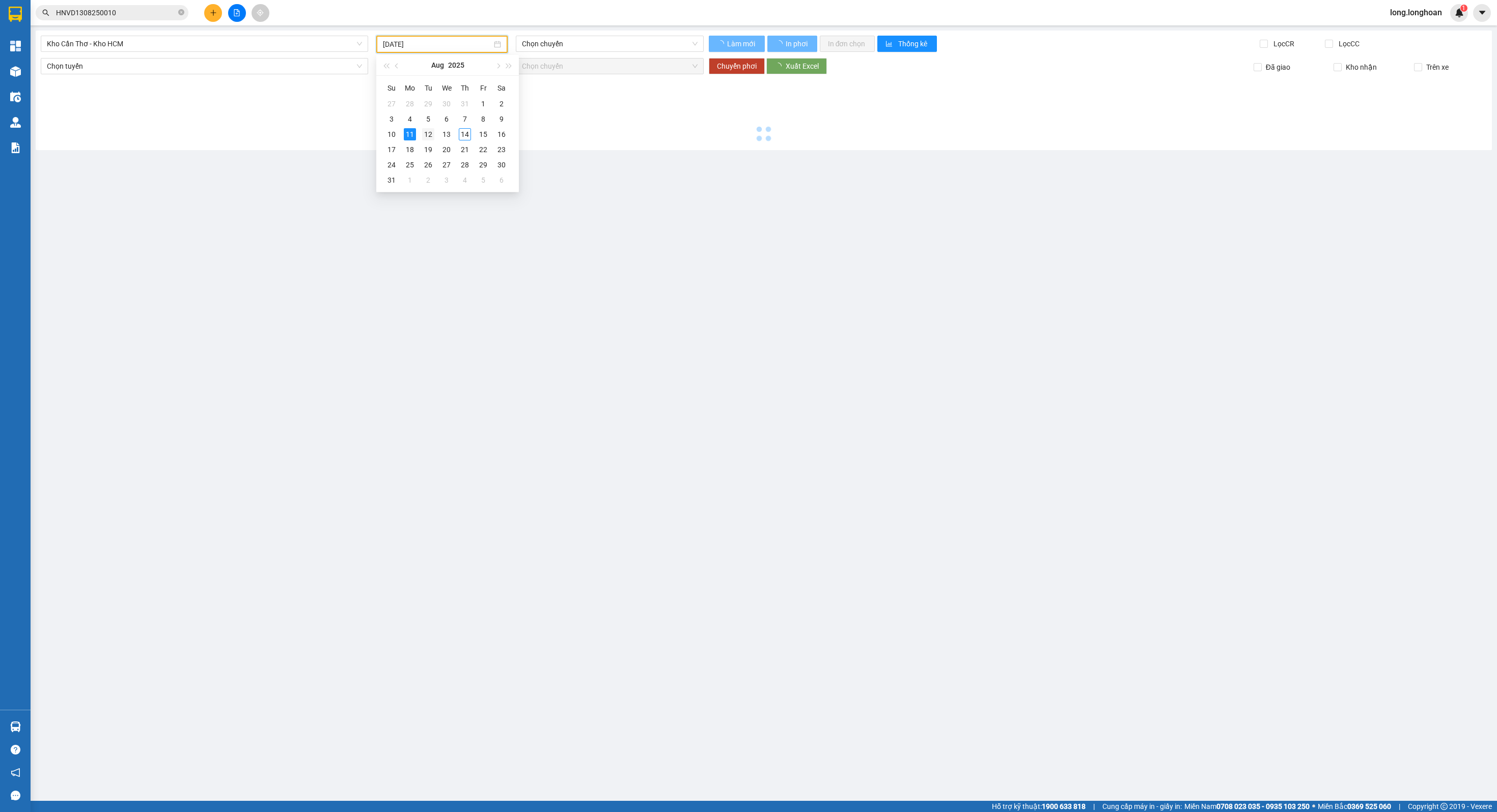
type input "[DATE]"
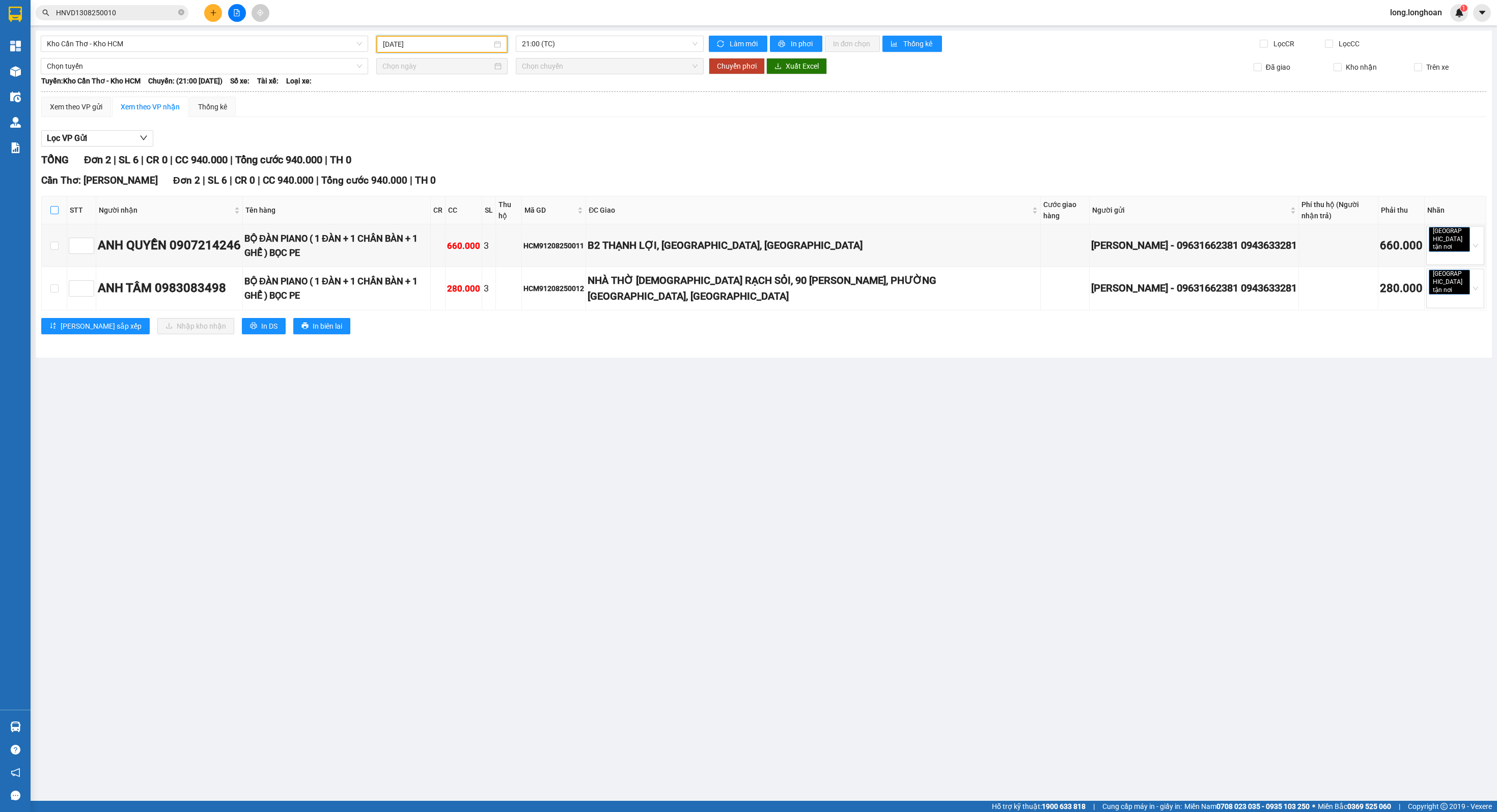
click at [54, 210] on input "checkbox" at bounding box center [54, 210] width 8 height 8
checkbox input "true"
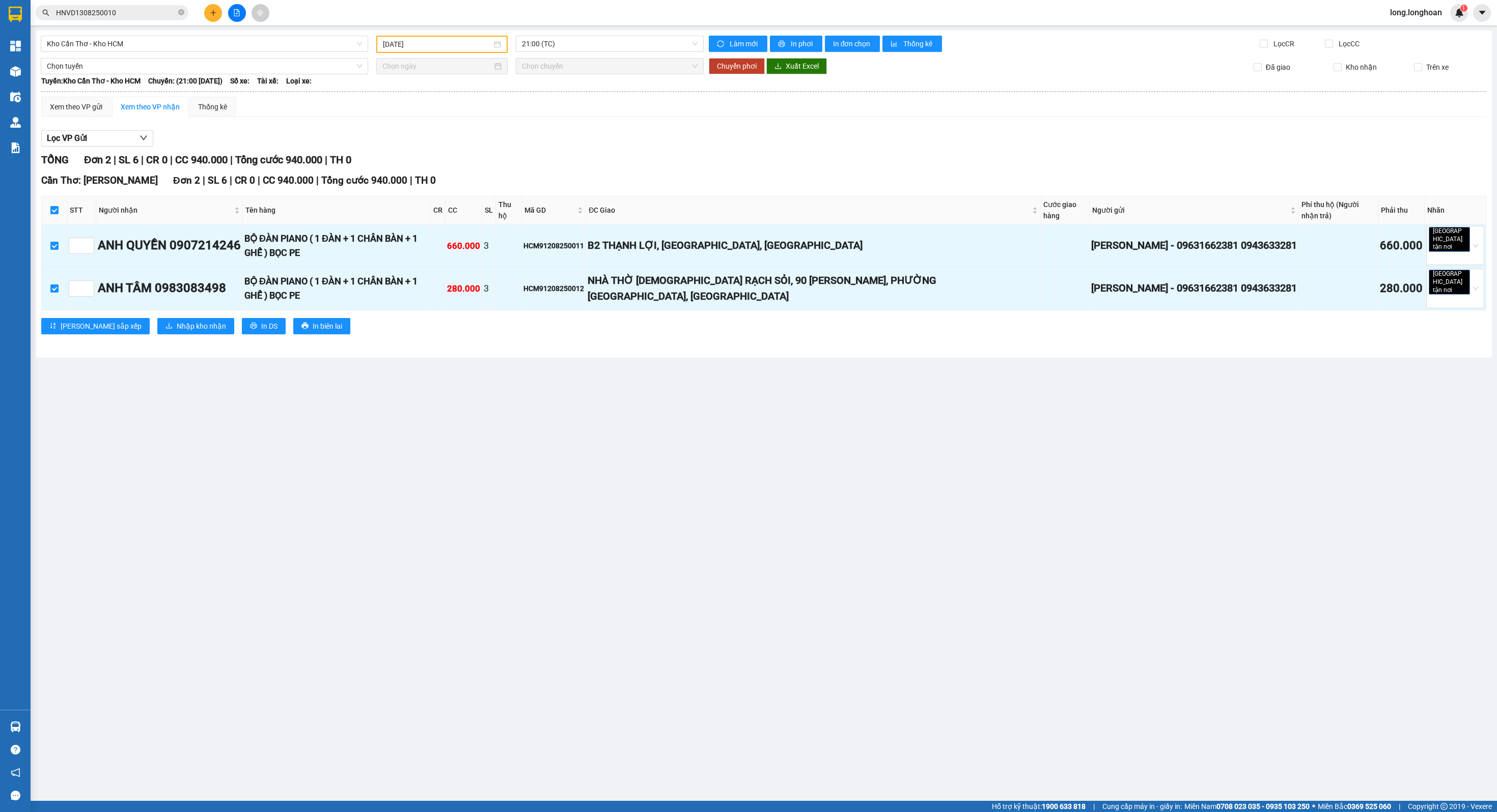
click at [145, 301] on div "Cần Thơ: [GEOGRAPHIC_DATA] 2 | SL 6 | CR 0 | CC 940.000 | Tổng cước 940.000 | T…" at bounding box center [764, 257] width 1445 height 168
click at [176, 320] on span "Nhập kho nhận" at bounding box center [201, 326] width 49 height 11
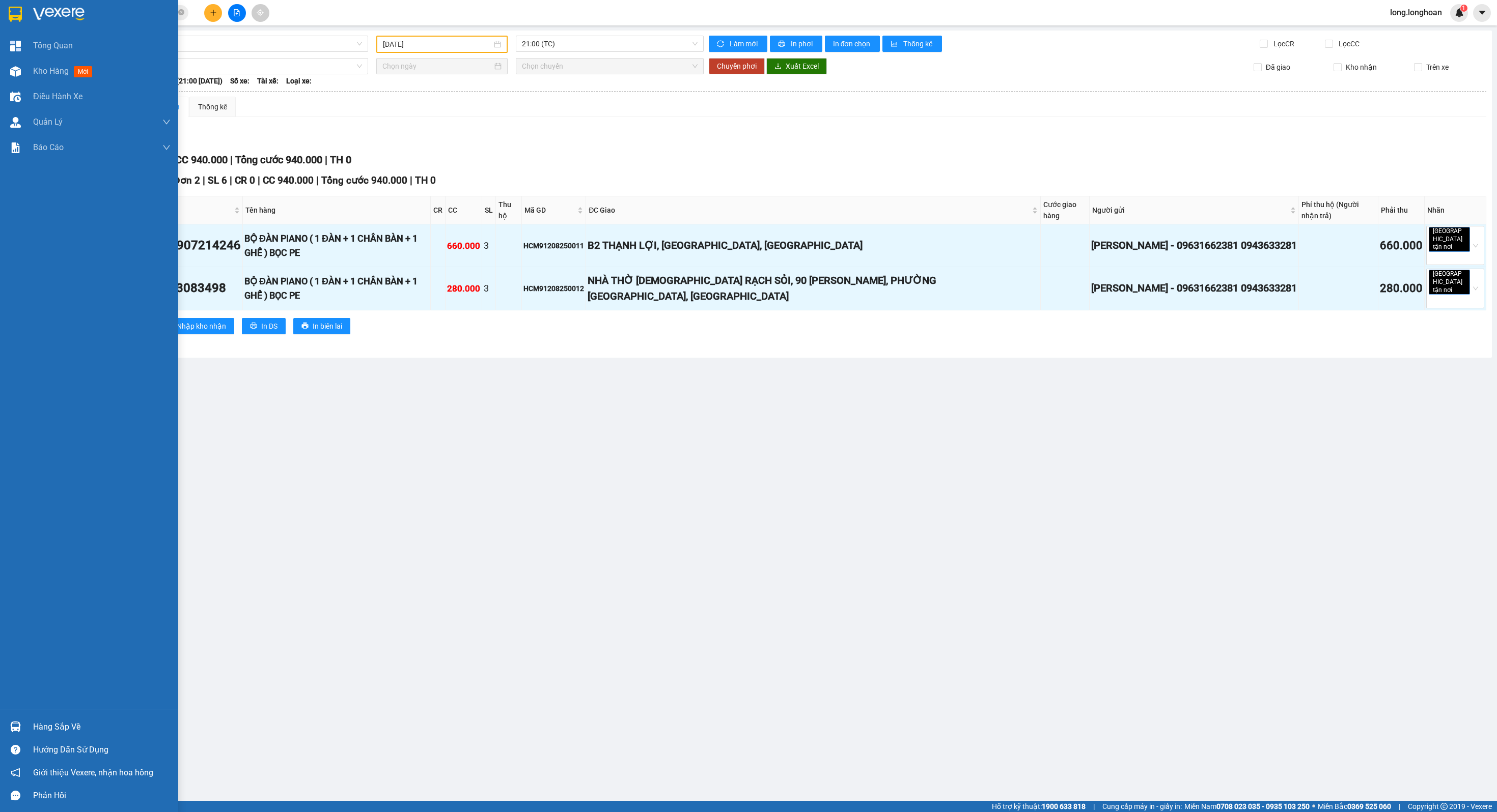
click at [20, 9] on img at bounding box center [15, 14] width 13 height 15
